Goal: Communication & Community: Answer question/provide support

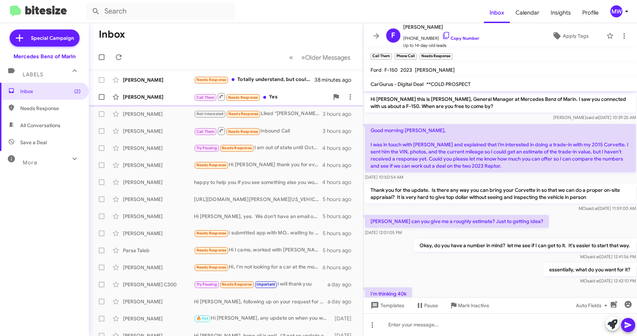
scroll to position [146, 0]
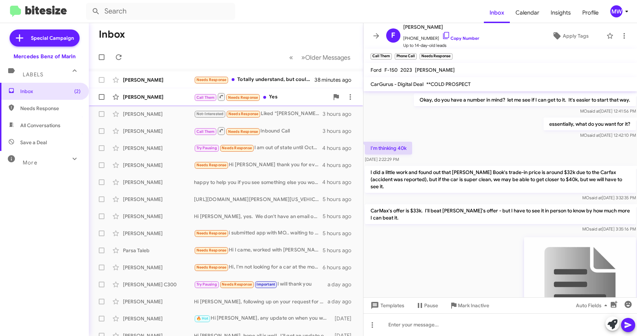
click at [296, 98] on div "Call Them Needs Response Yes" at bounding box center [261, 96] width 135 height 9
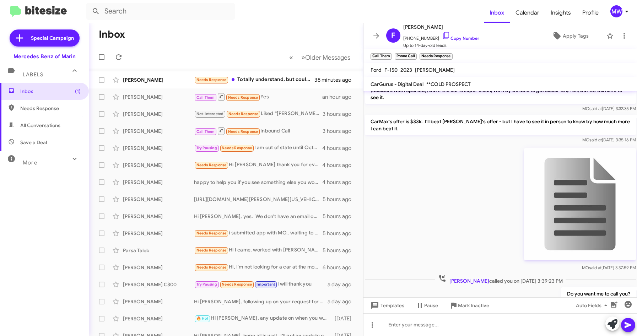
scroll to position [288, 0]
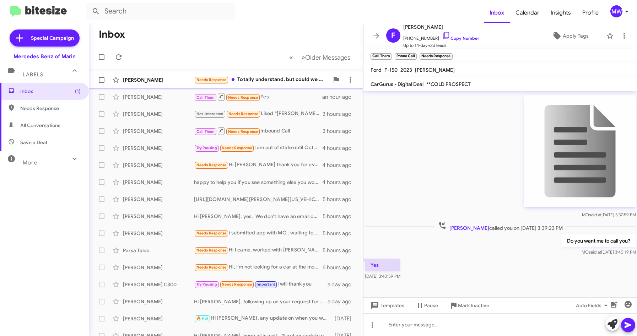
click at [261, 79] on div "Needs Response Totally understand, but could we speak real quick? I don't live …" at bounding box center [261, 80] width 135 height 8
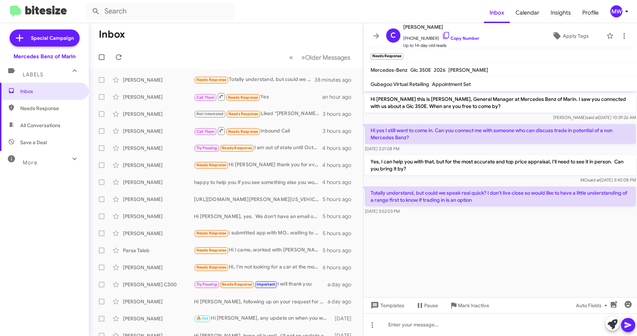
click at [494, 235] on cdk-virtual-scroll-viewport "Hi Chrissy this is Omar Ibrahimi, General Manager at Mercedes Benz of Marin. I …" at bounding box center [500, 194] width 274 height 206
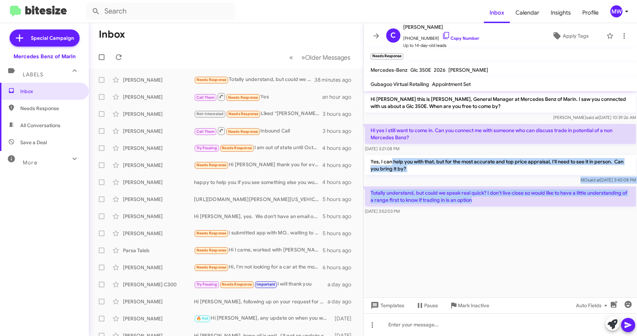
drag, startPoint x: 391, startPoint y: 160, endPoint x: 479, endPoint y: 201, distance: 97.1
click at [479, 201] on div "Hi Chrissy this is Omar Ibrahimi, General Manager at Mercedes Benz of Marin. I …" at bounding box center [500, 153] width 274 height 125
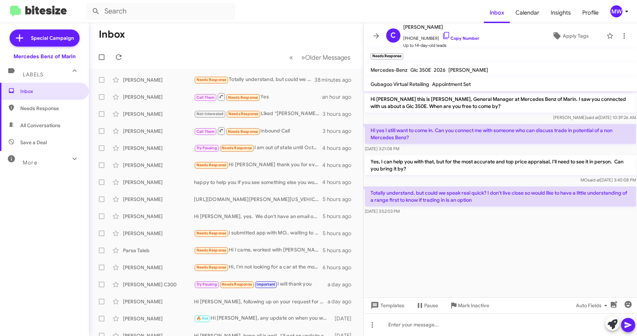
drag, startPoint x: 479, startPoint y: 201, endPoint x: 489, endPoint y: 249, distance: 49.1
click at [489, 249] on cdk-virtual-scroll-viewport "Hi Chrissy this is Omar Ibrahimi, General Manager at Mercedes Benz of Marin. I …" at bounding box center [500, 194] width 274 height 206
drag, startPoint x: 418, startPoint y: 131, endPoint x: 567, endPoint y: 130, distance: 148.9
click at [567, 130] on p "Hi yes I still want to come in. Can you connect me with someone who can discuss…" at bounding box center [500, 134] width 271 height 20
click at [493, 243] on cdk-virtual-scroll-viewport "Hi Chrissy this is Omar Ibrahimi, General Manager at Mercedes Benz of Marin. I …" at bounding box center [500, 194] width 274 height 206
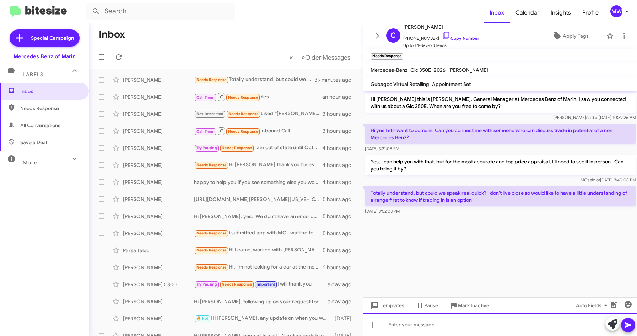
click at [452, 321] on div at bounding box center [500, 324] width 274 height 23
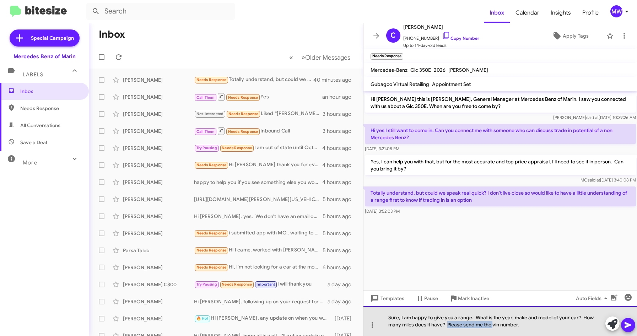
drag, startPoint x: 493, startPoint y: 324, endPoint x: 449, endPoint y: 324, distance: 44.4
click at [449, 324] on div "Sure, I am happy to give you a range. What is the year, make and model of your …" at bounding box center [500, 321] width 274 height 30
click at [462, 325] on div "Sure, I am happy to give you a range. What is the year, make and model of your …" at bounding box center [500, 321] width 274 height 30
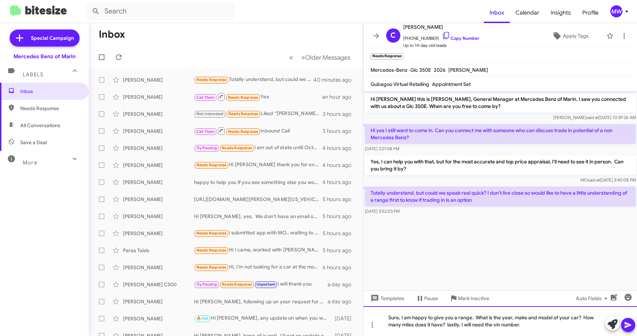
click at [525, 327] on div "Sure, I am happy to give you a range. What is the year, make and model of your …" at bounding box center [500, 321] width 274 height 30
click at [632, 323] on icon at bounding box center [628, 325] width 9 height 9
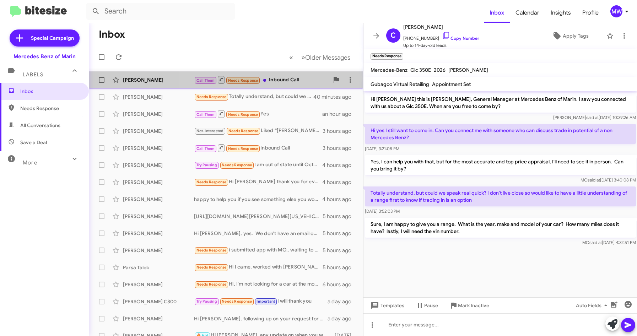
click at [286, 77] on div "Call Them Needs Response Inbound Call" at bounding box center [261, 79] width 135 height 9
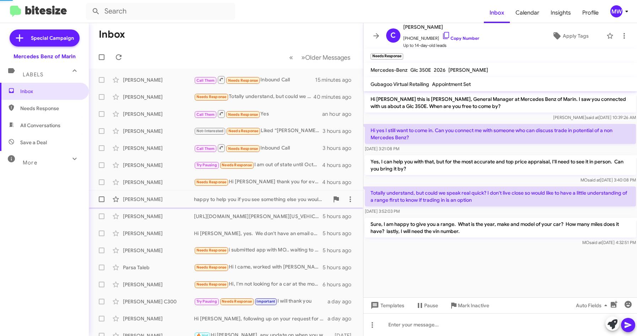
scroll to position [142, 0]
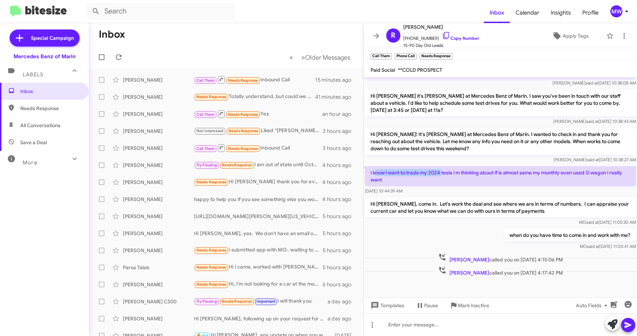
drag, startPoint x: 374, startPoint y: 170, endPoint x: 442, endPoint y: 175, distance: 68.0
click at [442, 175] on p "i know i want to trade my 2024 tesla i m thinking about if is almost same my mo…" at bounding box center [500, 176] width 271 height 20
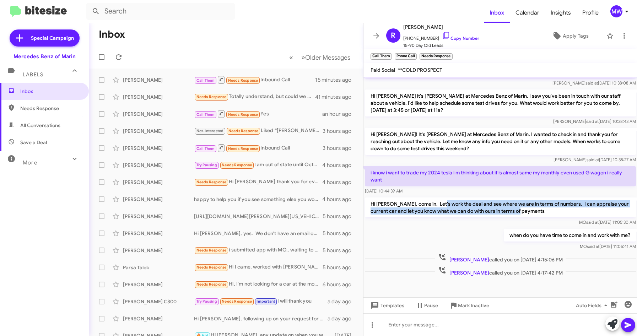
drag, startPoint x: 442, startPoint y: 175, endPoint x: 528, endPoint y: 212, distance: 93.3
click at [528, 212] on p "Hi Raul, come in. Let's work the deal and see where we are in terms of numbers.…" at bounding box center [500, 208] width 271 height 20
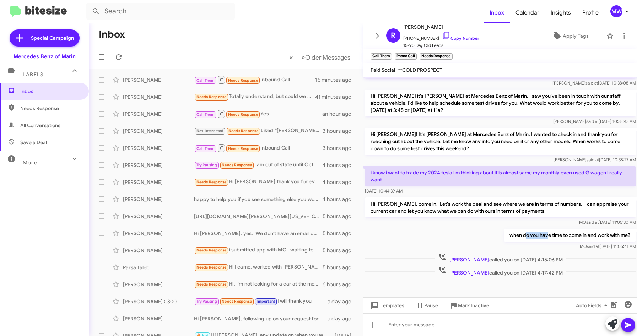
drag, startPoint x: 528, startPoint y: 212, endPoint x: 540, endPoint y: 235, distance: 26.5
click at [540, 235] on p "when do you have time to come in and work with me?" at bounding box center [569, 235] width 132 height 13
drag, startPoint x: 540, startPoint y: 235, endPoint x: 468, endPoint y: 234, distance: 72.9
click at [466, 234] on div "when do you have time to come in and work with me? MO said at Sep 19, 2025, 11:…" at bounding box center [500, 239] width 274 height 24
drag, startPoint x: 407, startPoint y: 39, endPoint x: 429, endPoint y: 41, distance: 21.7
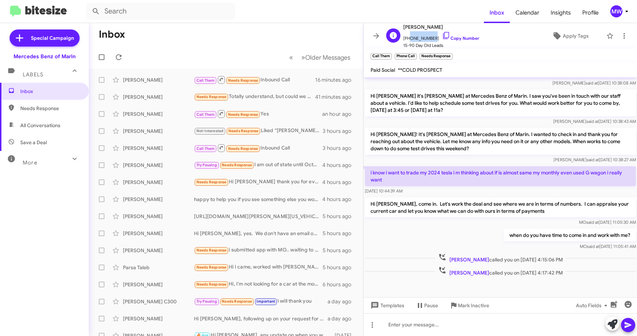
click at [429, 41] on span "+15103757778 Copy Number" at bounding box center [441, 36] width 76 height 11
copy span "5103757778"
click at [287, 79] on div "Call Them Needs Response Inbound Call" at bounding box center [261, 79] width 135 height 9
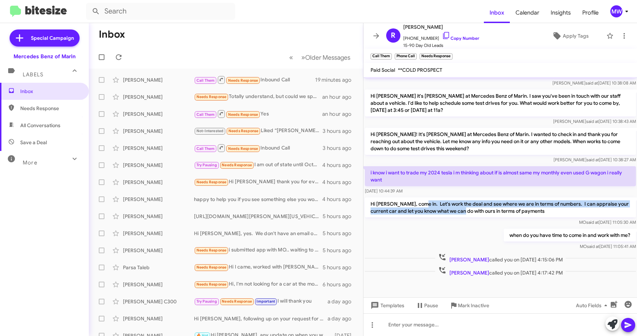
drag, startPoint x: 419, startPoint y: 205, endPoint x: 469, endPoint y: 213, distance: 50.7
click at [469, 213] on p "Hi Raul, come in. Let's work the deal and see where we are in terms of numbers.…" at bounding box center [500, 208] width 271 height 20
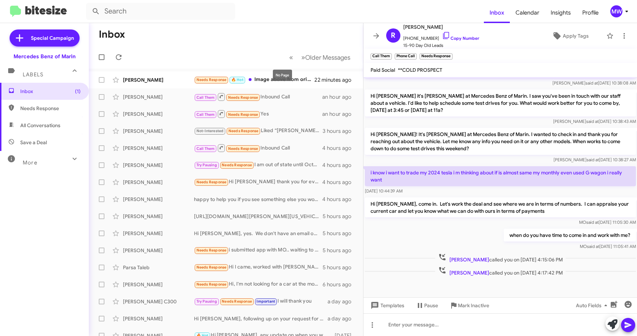
click at [293, 78] on mat-tooltip-component "No Page" at bounding box center [282, 75] width 29 height 21
click at [298, 78] on div "Needs Response 🔥 Hot Image above from original window sticker" at bounding box center [261, 80] width 135 height 8
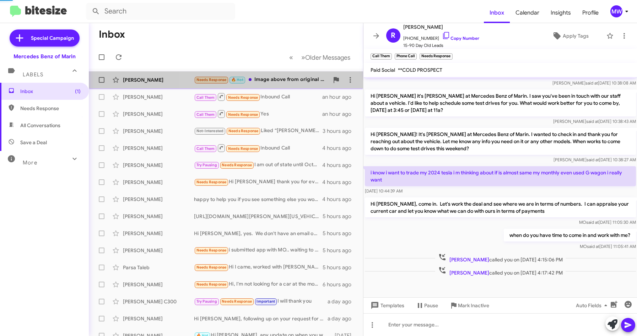
scroll to position [58, 0]
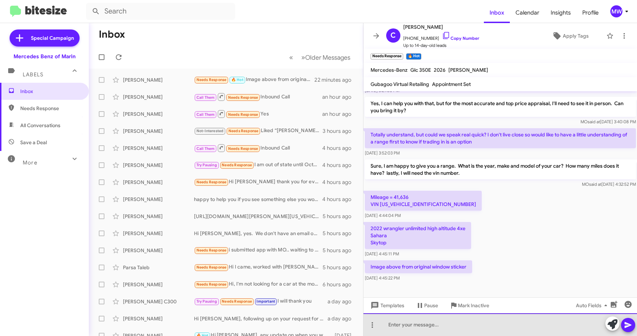
click at [483, 329] on div at bounding box center [500, 324] width 274 height 23
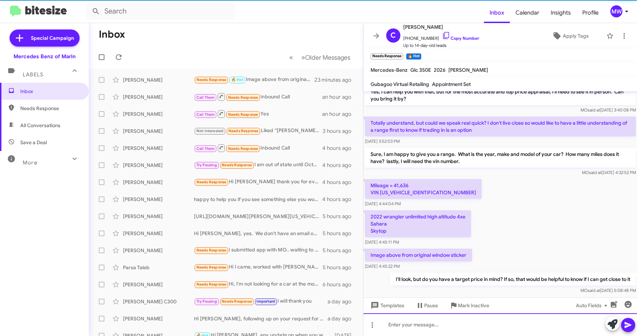
scroll to position [84, 0]
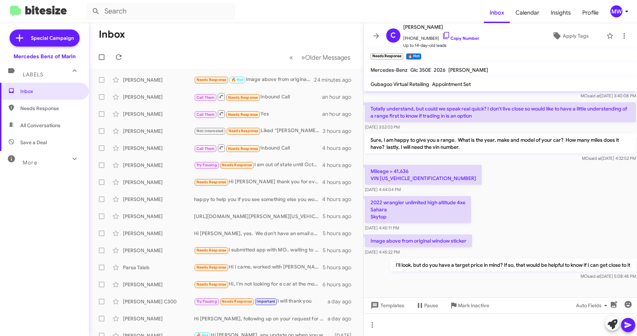
click at [436, 179] on p "Mileage = 41,636 VIN 1C4JJXP68NW250157" at bounding box center [423, 175] width 117 height 20
drag, startPoint x: 431, startPoint y: 179, endPoint x: 381, endPoint y: 180, distance: 49.7
click at [381, 180] on p "Mileage = 41,636 VIN 1C4JJXP68NW250157" at bounding box center [423, 175] width 117 height 20
copy p "1C4JJXP68NW250157"
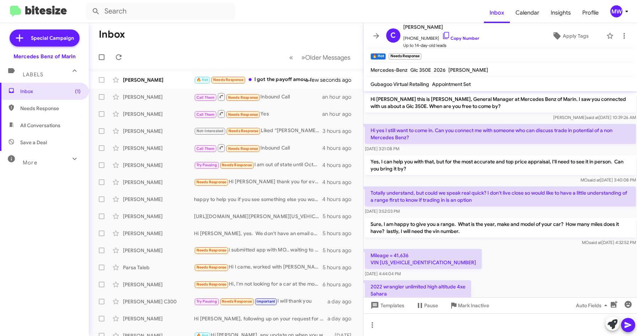
scroll to position [110, 0]
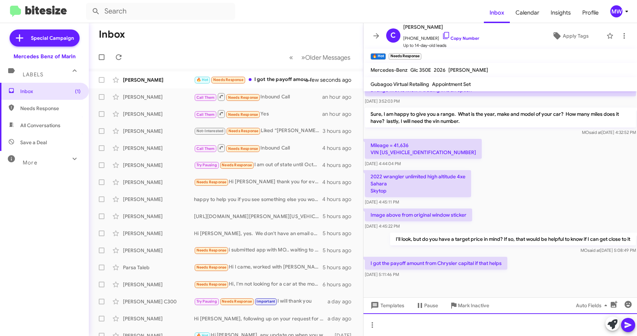
click at [468, 319] on div at bounding box center [500, 324] width 274 height 23
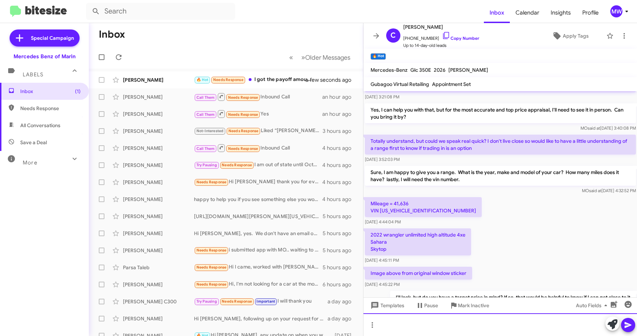
scroll to position [136, 0]
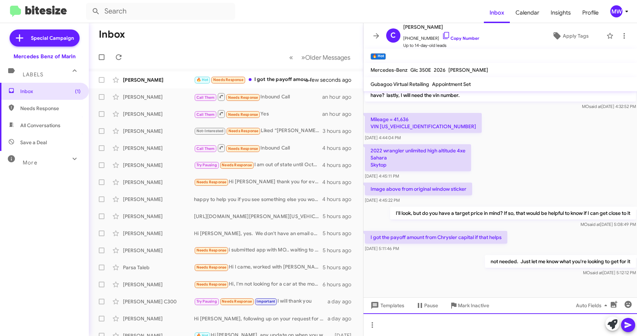
click at [438, 331] on div at bounding box center [500, 324] width 274 height 23
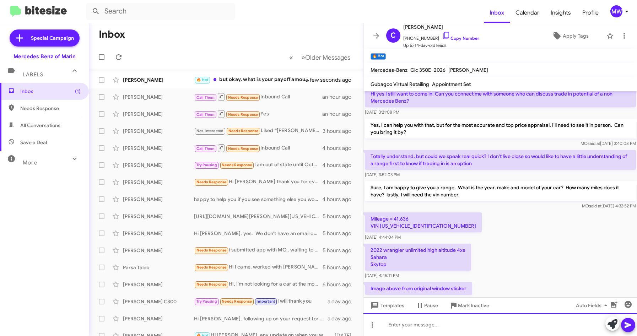
scroll to position [162, 0]
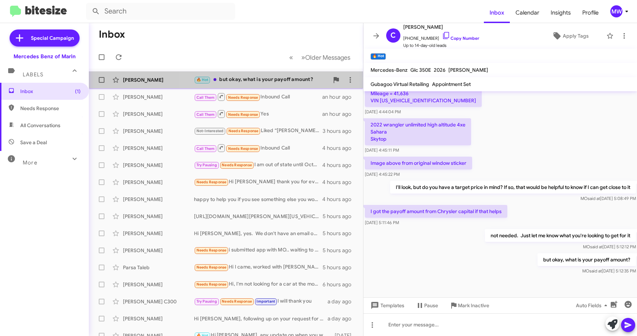
click at [264, 80] on div "🔥 Hot but okay, what is your payoff amount?" at bounding box center [261, 80] width 135 height 8
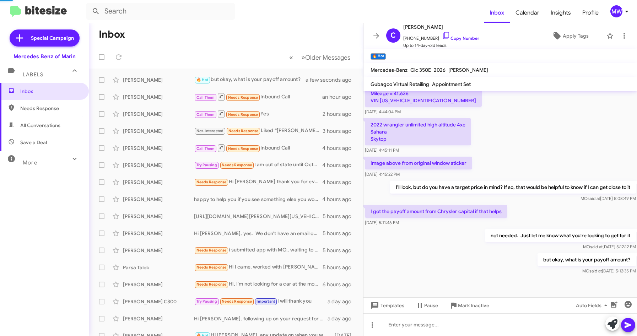
scroll to position [188, 0]
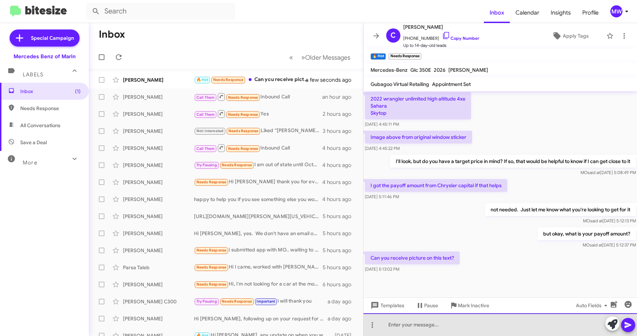
click at [431, 324] on div at bounding box center [500, 324] width 274 height 23
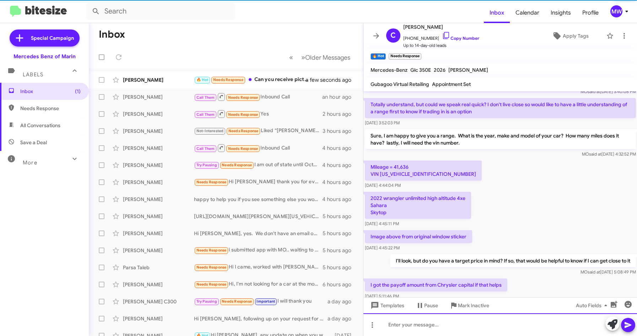
scroll to position [214, 0]
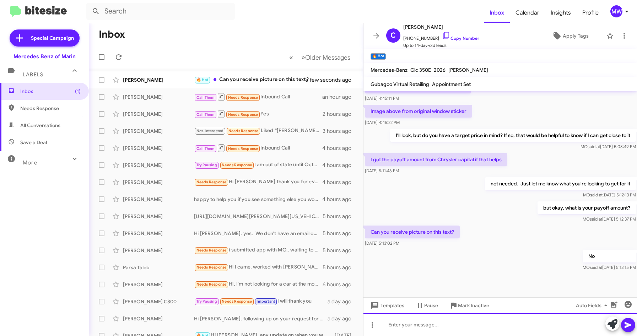
click at [473, 323] on div at bounding box center [500, 324] width 274 height 23
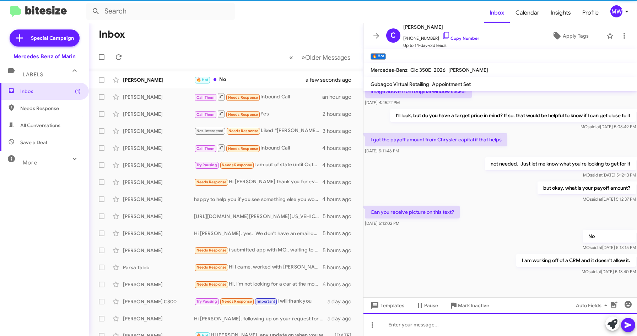
scroll to position [240, 0]
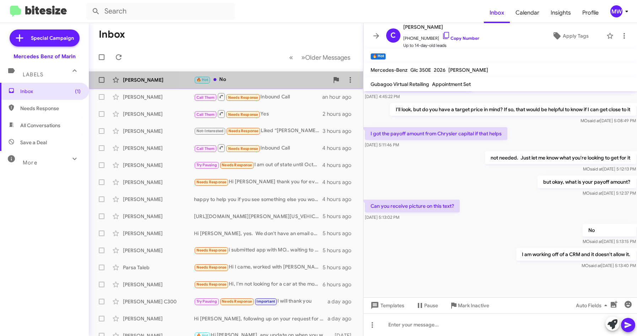
click at [287, 83] on div "🔥 Hot No" at bounding box center [261, 80] width 135 height 8
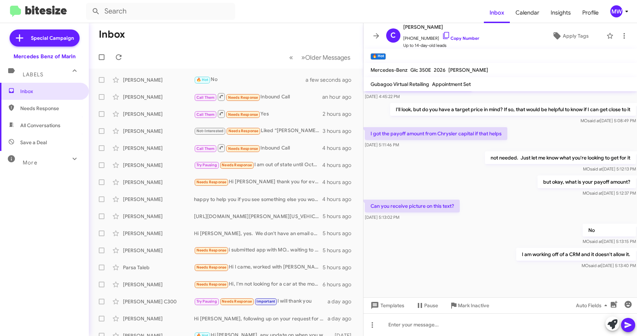
click at [546, 271] on div at bounding box center [500, 284] width 274 height 27
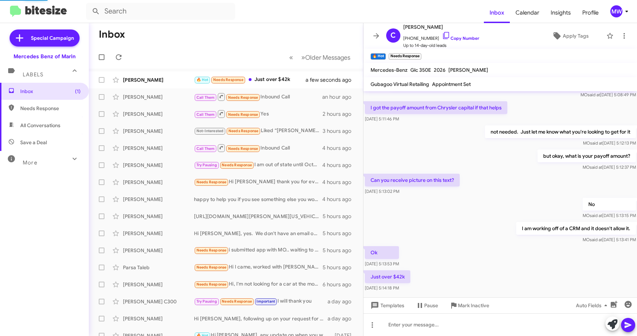
scroll to position [0, 0]
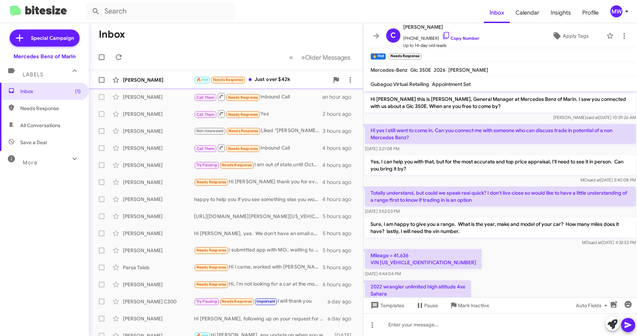
click at [298, 80] on div "🔥 Hot Needs Response Just over $42k" at bounding box center [261, 80] width 135 height 8
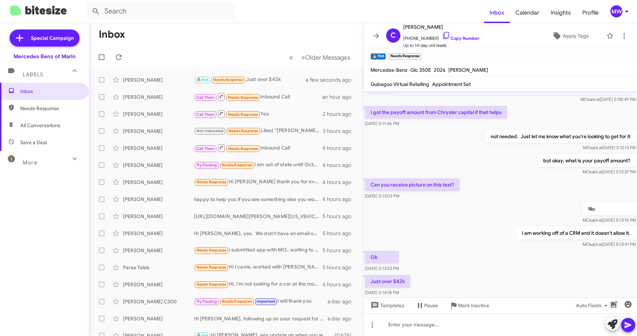
scroll to position [292, 0]
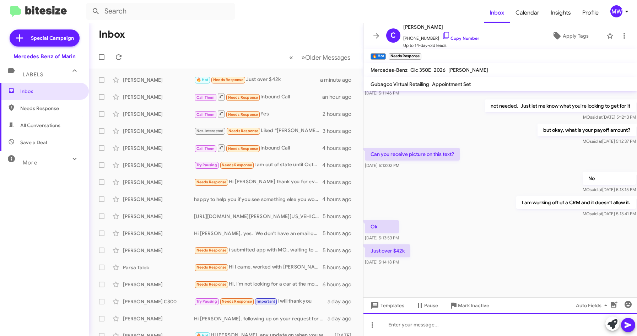
click at [451, 327] on div at bounding box center [500, 324] width 274 height 23
click at [456, 330] on div at bounding box center [500, 324] width 274 height 23
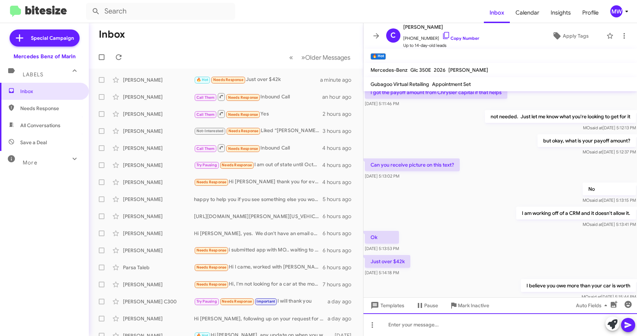
scroll to position [318, 0]
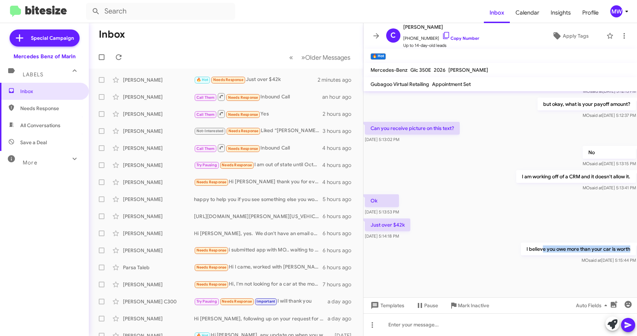
drag, startPoint x: 537, startPoint y: 250, endPoint x: 625, endPoint y: 254, distance: 88.2
click at [625, 254] on p "I believe you owe more than your car is worth" at bounding box center [578, 249] width 115 height 13
drag, startPoint x: 625, startPoint y: 254, endPoint x: 523, endPoint y: 296, distance: 109.9
click at [534, 268] on div at bounding box center [500, 281] width 274 height 32
click at [456, 320] on div at bounding box center [500, 324] width 274 height 23
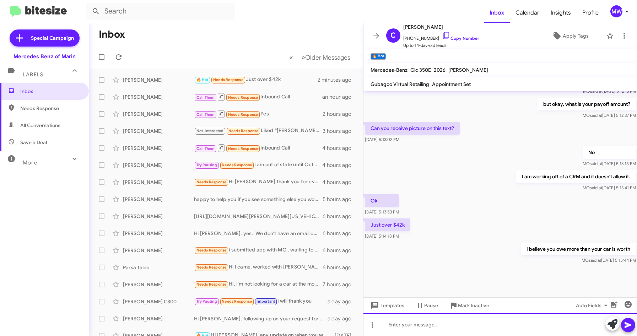
click at [416, 323] on div at bounding box center [500, 324] width 274 height 23
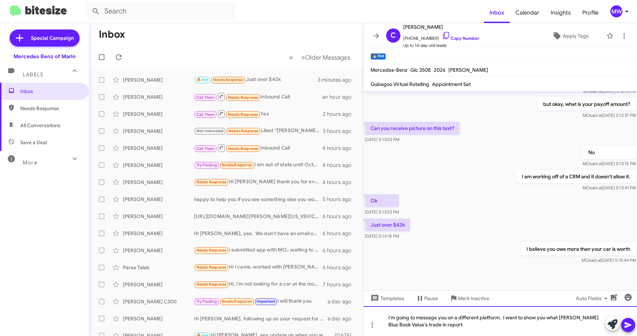
click at [440, 326] on div "I'm going to message you on a different platform. I want to show you what Kelly…" at bounding box center [500, 321] width 274 height 30
click at [417, 325] on div "I'm going to message you on a different platform. I want to show you what Kelly…" at bounding box center [500, 321] width 274 height 30
click at [453, 327] on div "I'm going to message you on a different platform. I want to show you what Kelly…" at bounding box center [500, 321] width 274 height 30
click at [594, 317] on div "I'm going to message you on a different platform. I want to show you what Kelly…" at bounding box center [500, 321] width 274 height 30
drag, startPoint x: 630, startPoint y: 327, endPoint x: 621, endPoint y: 327, distance: 8.2
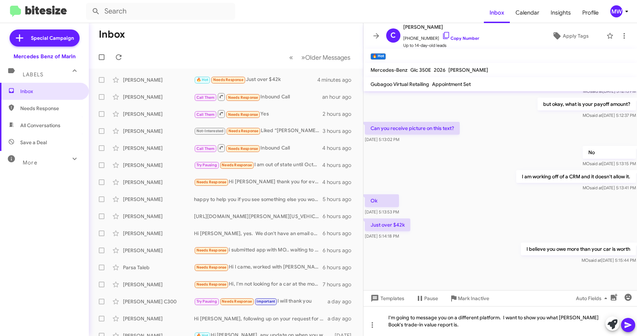
click at [630, 326] on icon at bounding box center [628, 325] width 9 height 9
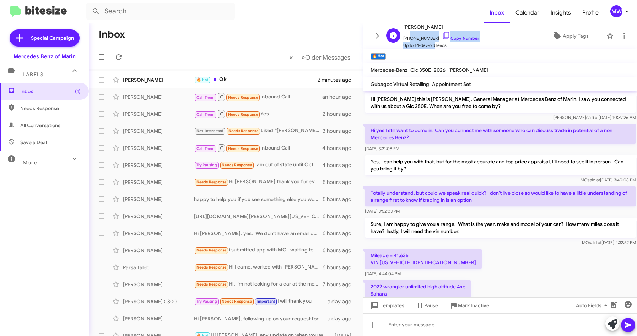
scroll to position [0, 0]
drag, startPoint x: 408, startPoint y: 38, endPoint x: 431, endPoint y: 39, distance: 23.5
click at [431, 39] on span "+19253303666 Copy Number" at bounding box center [441, 36] width 76 height 11
copy span "9253303666"
click at [273, 79] on div "🔥 Hot Ok" at bounding box center [261, 80] width 135 height 8
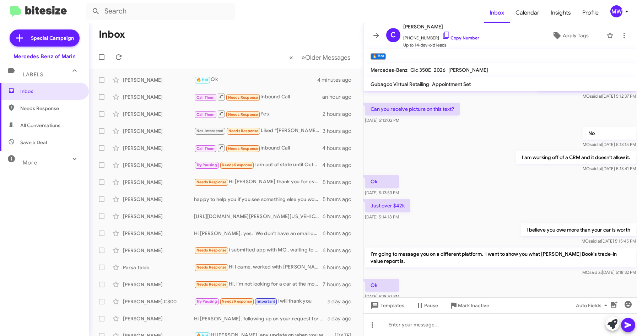
scroll to position [377, 0]
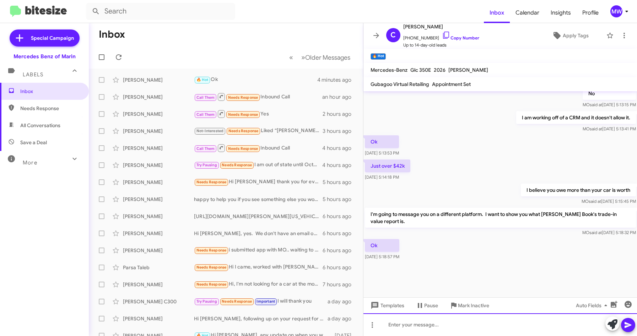
click at [498, 323] on div at bounding box center [500, 324] width 274 height 23
click at [465, 324] on div "I just emailed you the report." at bounding box center [500, 324] width 274 height 23
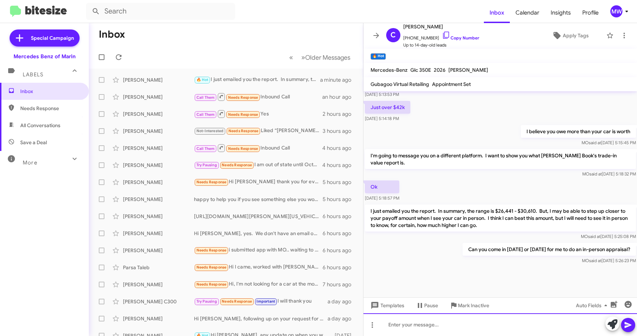
scroll to position [443, 0]
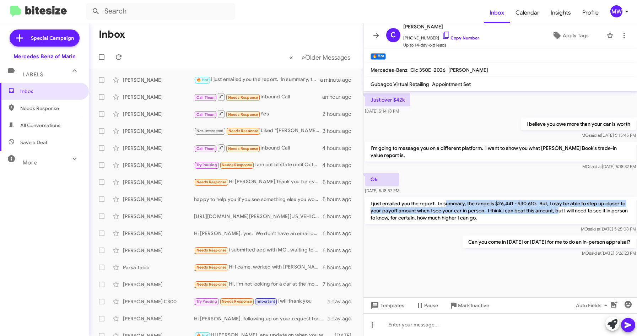
drag, startPoint x: 446, startPoint y: 205, endPoint x: 566, endPoint y: 211, distance: 119.5
click at [566, 211] on p "I just emailed you the report. In summary, the range is $26,441 - $30,610. But,…" at bounding box center [500, 210] width 271 height 27
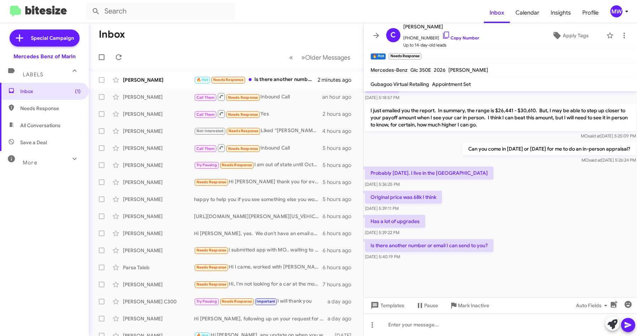
scroll to position [348, 0]
click at [286, 81] on div "🔥 Hot Needs Response Is there another number or email I can send to you?" at bounding box center [261, 80] width 135 height 8
drag, startPoint x: 479, startPoint y: 149, endPoint x: 508, endPoint y: 146, distance: 30.0
click at [508, 146] on p "Can you come in [DATE] or [DATE] for me to do an in-person appraisal?" at bounding box center [548, 148] width 173 height 13
click at [465, 335] on div at bounding box center [500, 324] width 274 height 23
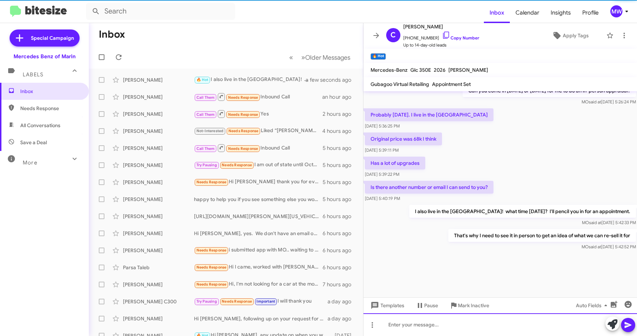
scroll to position [638, 0]
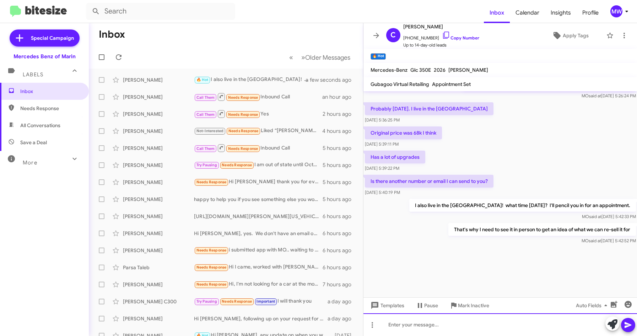
click at [518, 323] on div at bounding box center [500, 324] width 274 height 23
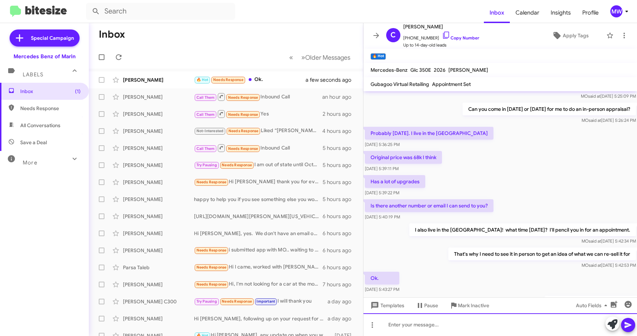
scroll to position [676, 0]
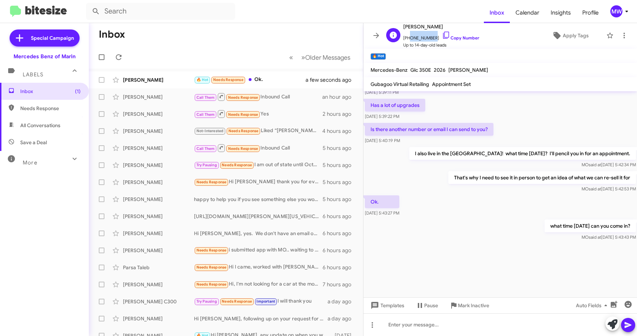
drag, startPoint x: 408, startPoint y: 38, endPoint x: 431, endPoint y: 37, distance: 23.5
click at [431, 37] on span "+19253303666 Copy Number" at bounding box center [441, 36] width 76 height 11
copy span "9253303666"
click at [280, 77] on div "No Page" at bounding box center [282, 75] width 19 height 11
click at [266, 84] on div "Chrissy Selva 🔥 Hot Needs Response Ok. a minute ago" at bounding box center [226, 80] width 263 height 14
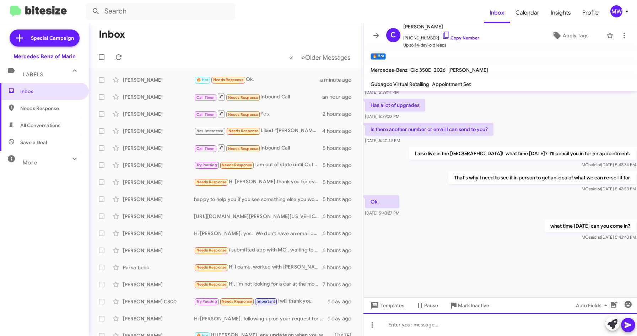
click at [475, 328] on div at bounding box center [500, 324] width 274 height 23
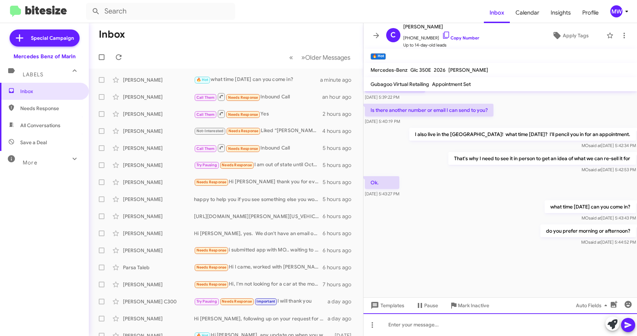
scroll to position [702, 0]
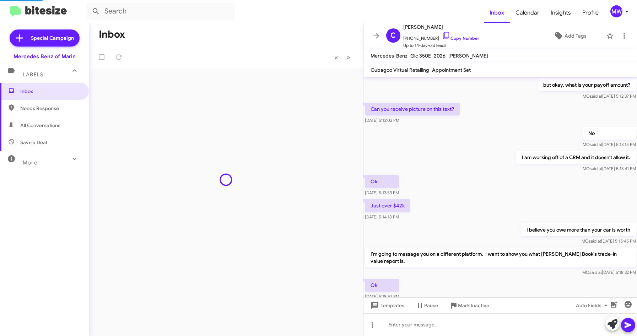
scroll to position [291, 0]
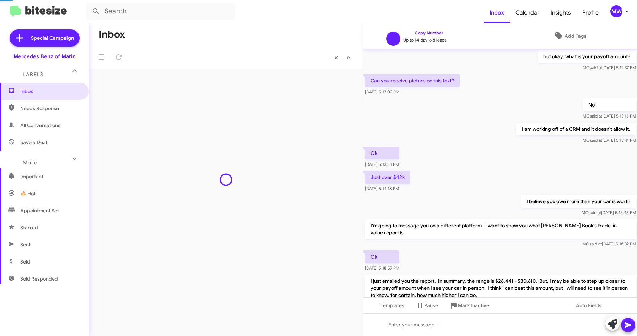
scroll to position [291, 0]
